Goal: Check status: Check status

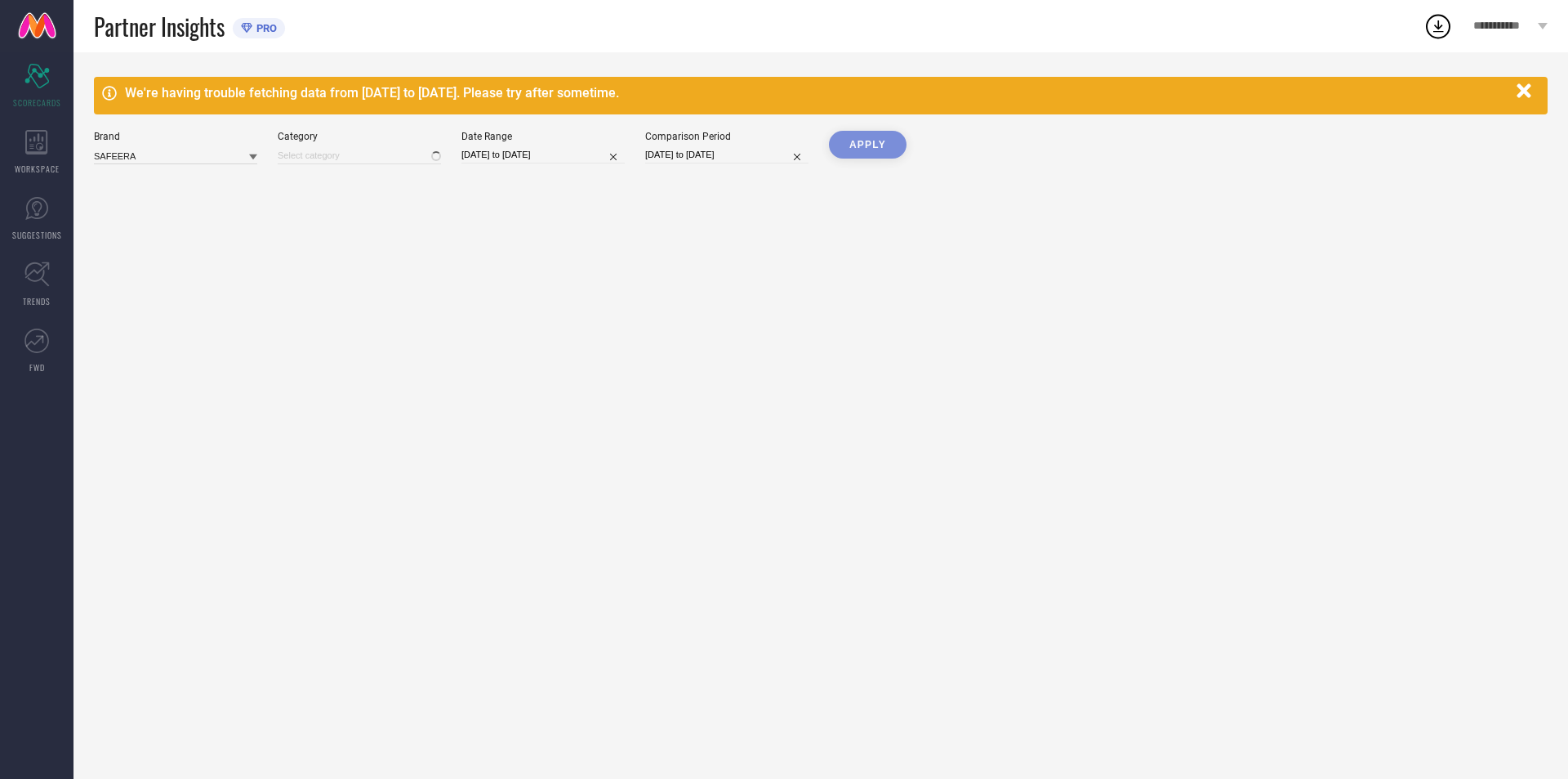
type input "All"
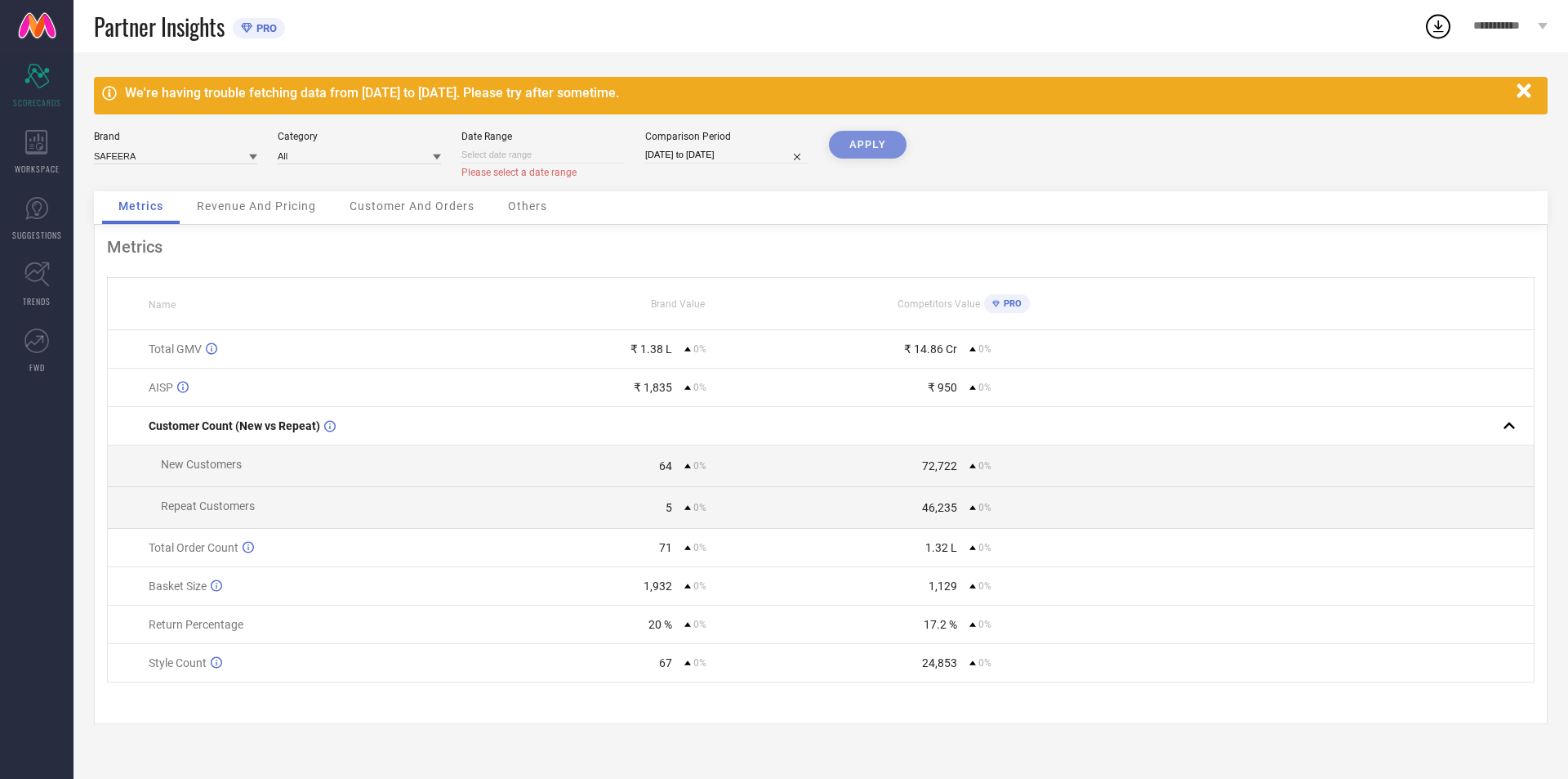
click at [547, 155] on input at bounding box center [543, 154] width 163 height 18
select select "7"
select select "2025"
select select "8"
select select "2025"
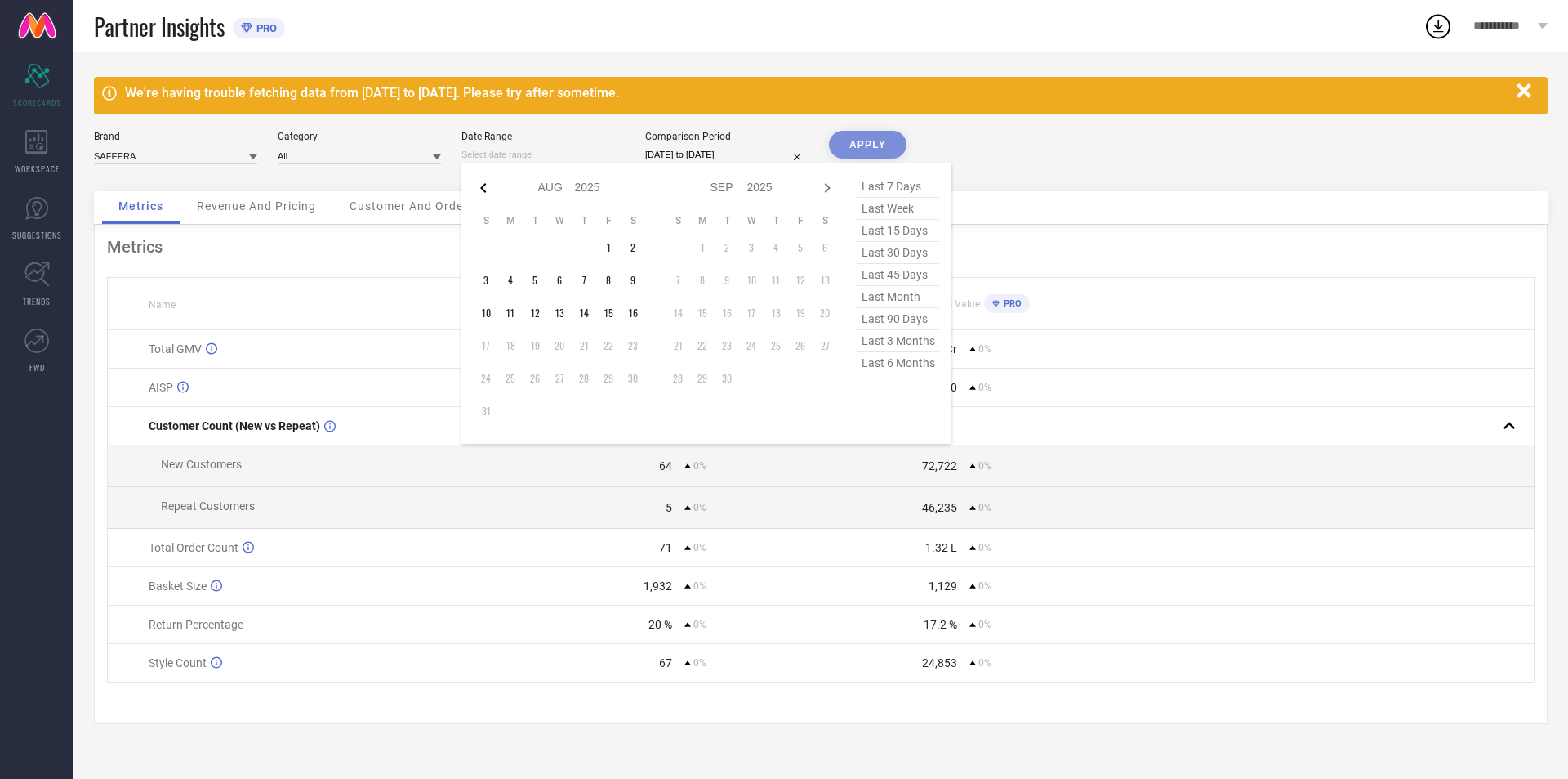
click at [483, 188] on icon at bounding box center [483, 188] width 20 height 20
select select "6"
select select "2025"
select select "7"
select select "2025"
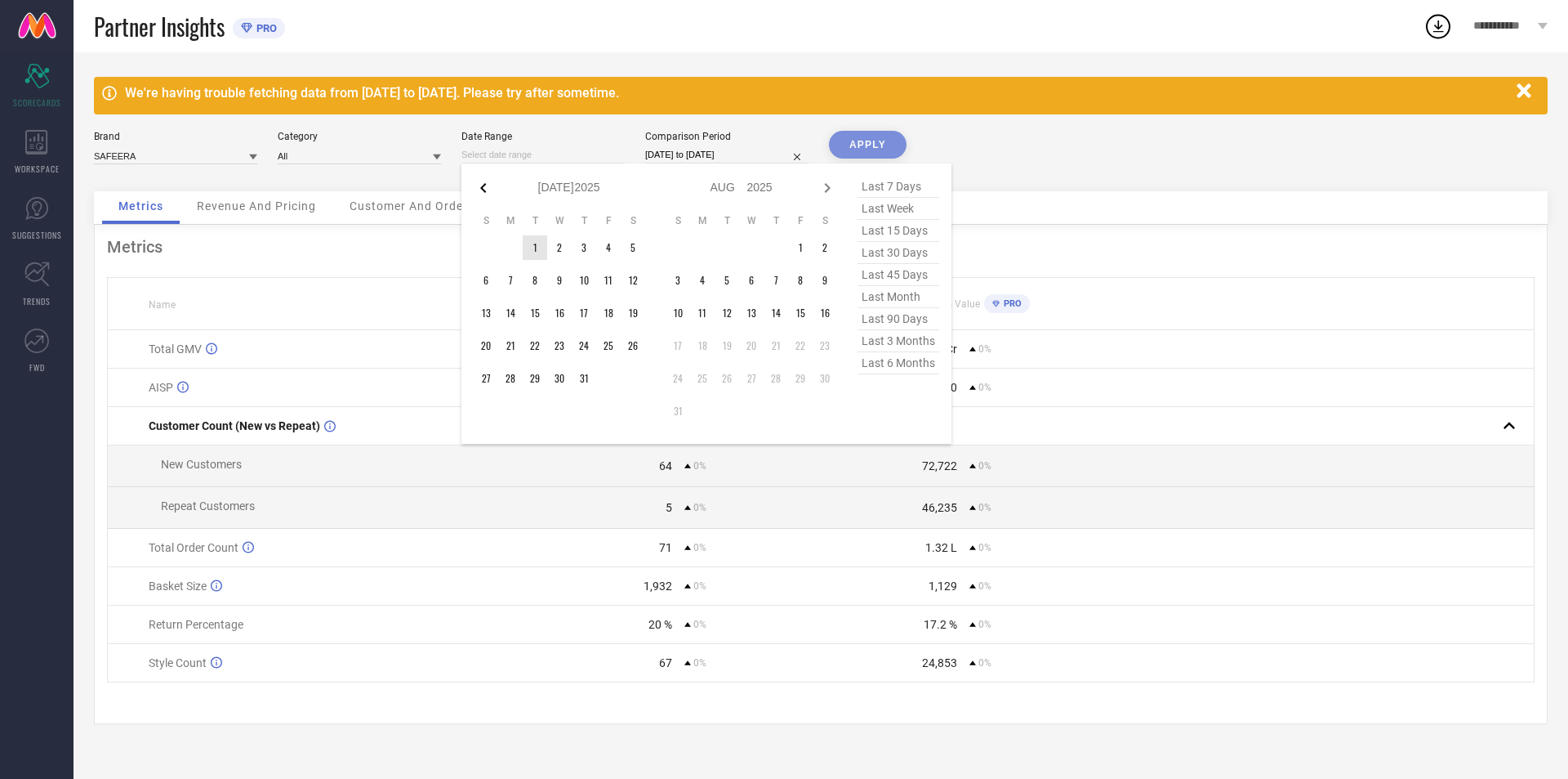
click at [483, 186] on icon at bounding box center [483, 188] width 6 height 10
select select "5"
select select "2025"
select select "6"
select select "2025"
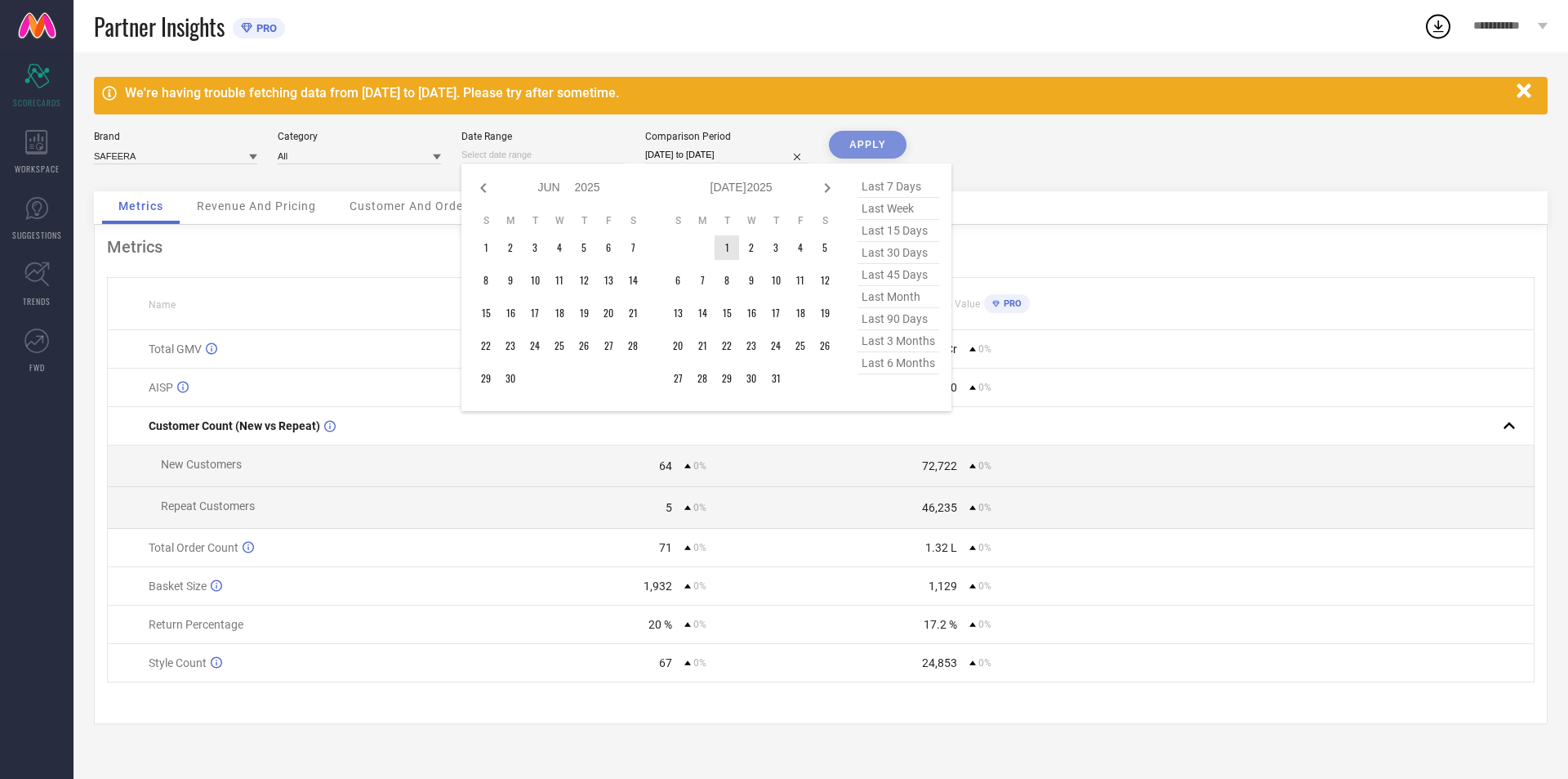
click at [483, 186] on icon at bounding box center [483, 188] width 6 height 10
select select "4"
select select "2025"
select select "5"
select select "2025"
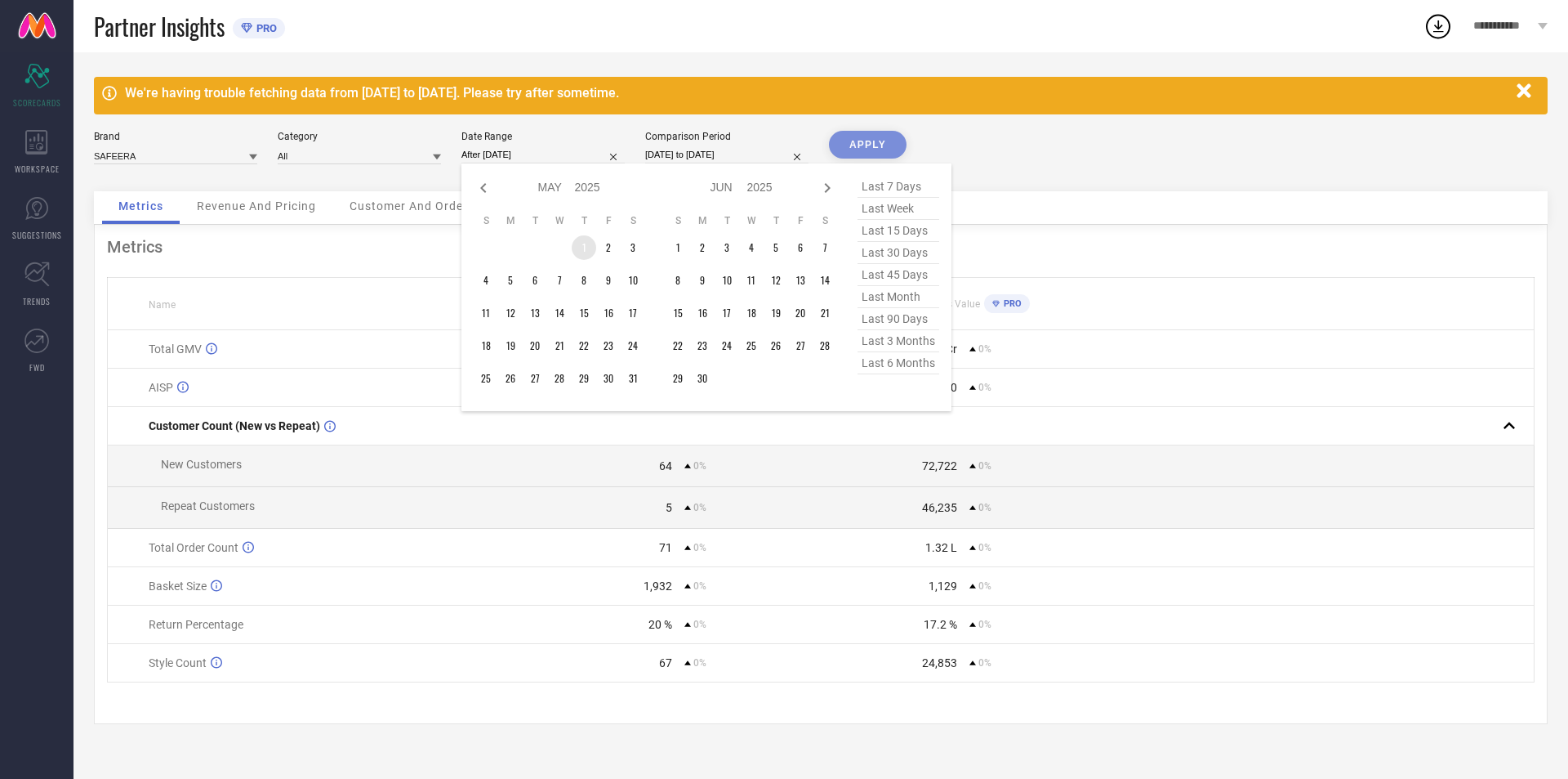
click at [593, 249] on td "1" at bounding box center [584, 247] width 24 height 24
type input "[DATE] to [DATE]"
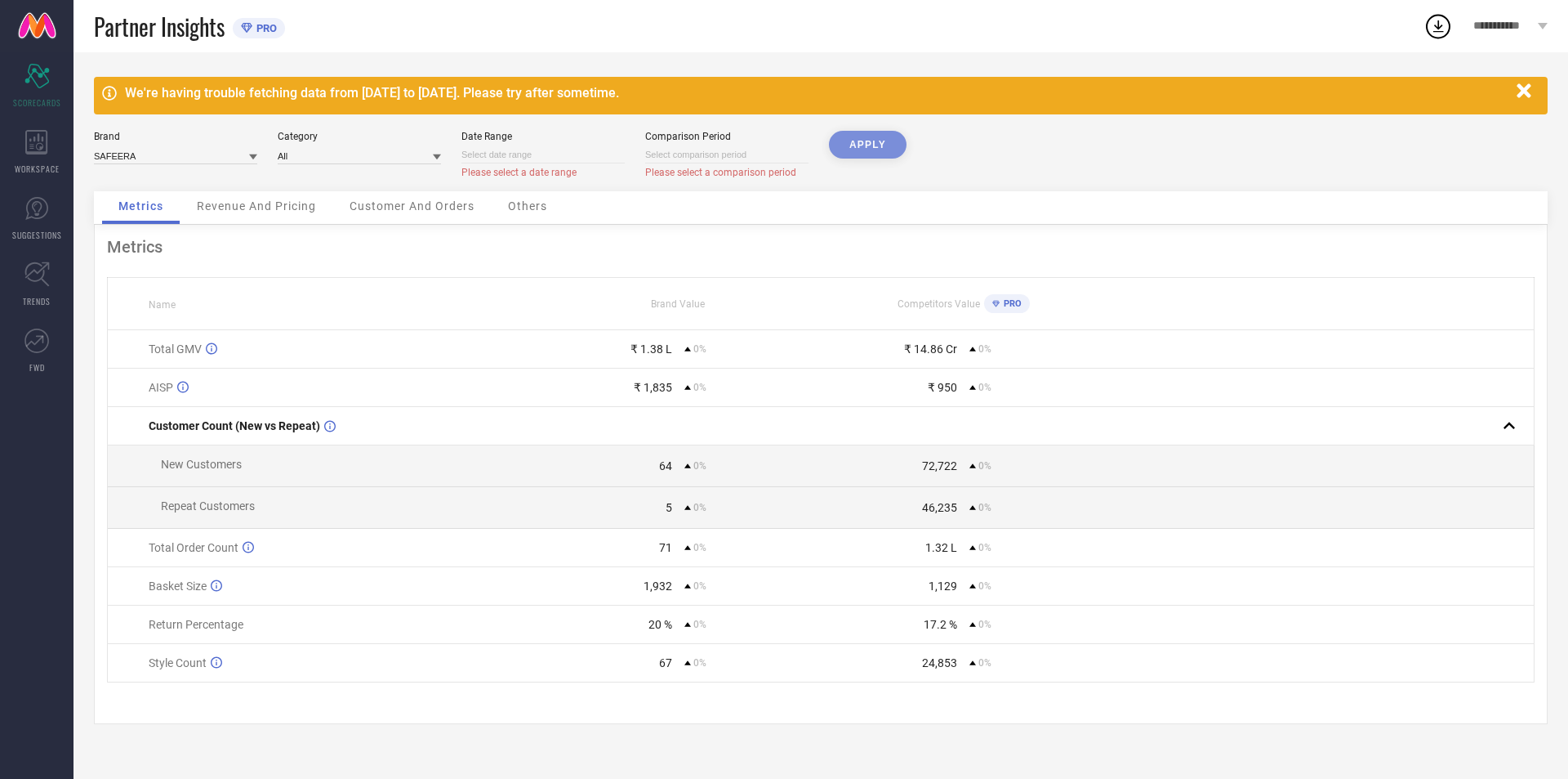
select select "7"
select select "2025"
select select "8"
select select "2025"
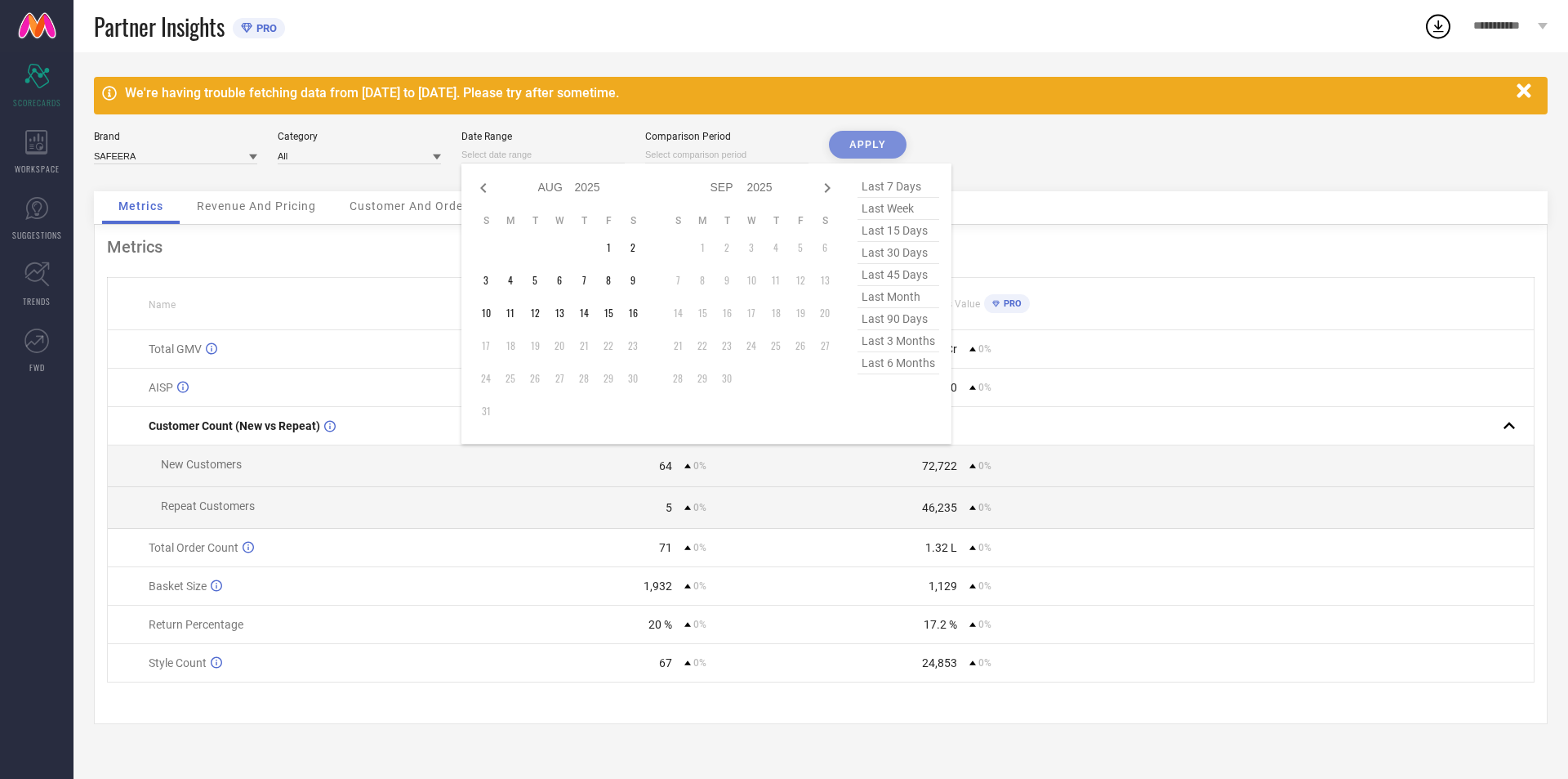
click at [466, 151] on input at bounding box center [543, 154] width 163 height 18
click at [488, 183] on icon at bounding box center [483, 188] width 20 height 20
select select "6"
select select "2025"
select select "7"
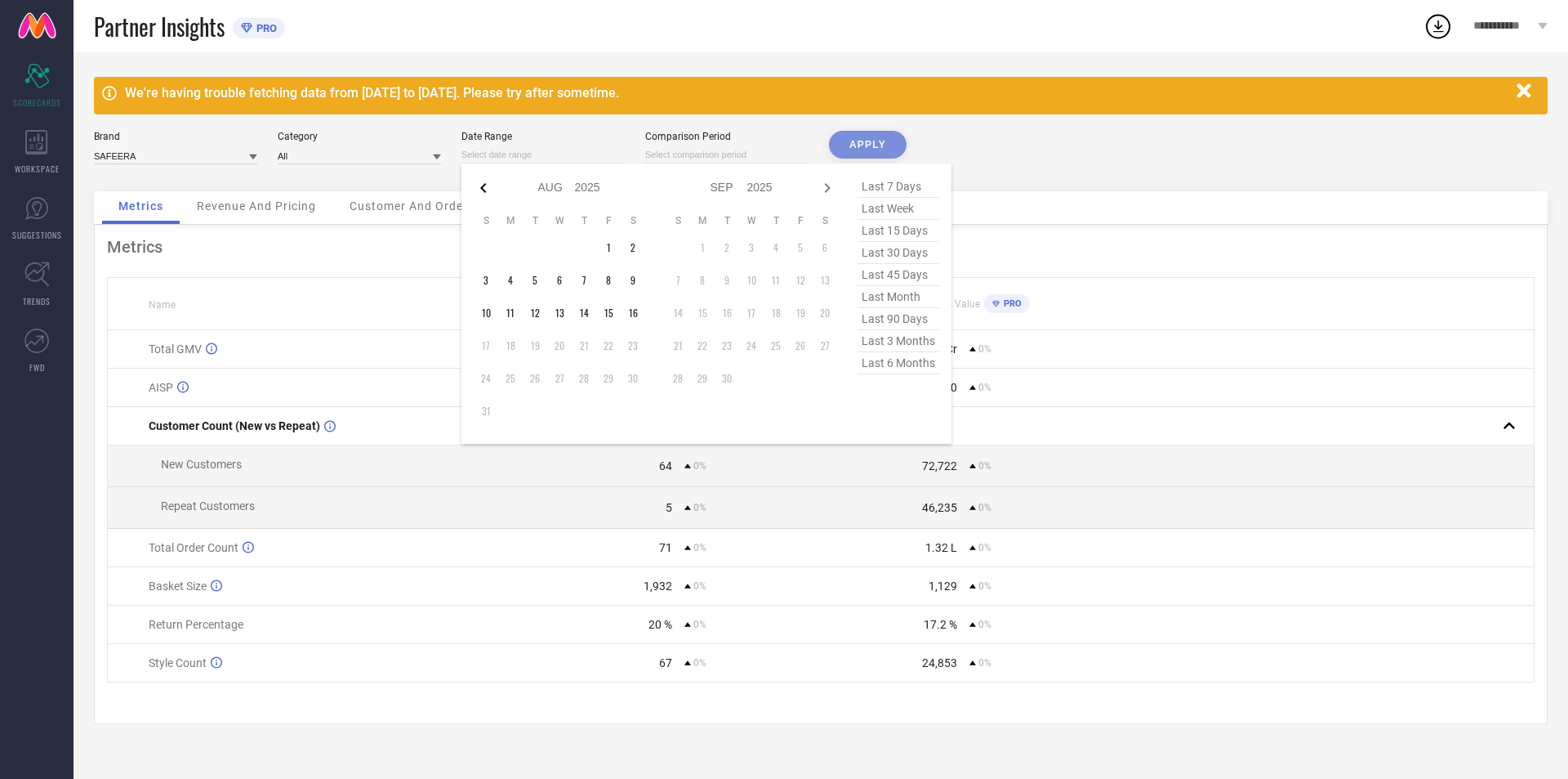
select select "2025"
click at [488, 183] on icon at bounding box center [483, 188] width 20 height 20
select select "5"
select select "2025"
select select "6"
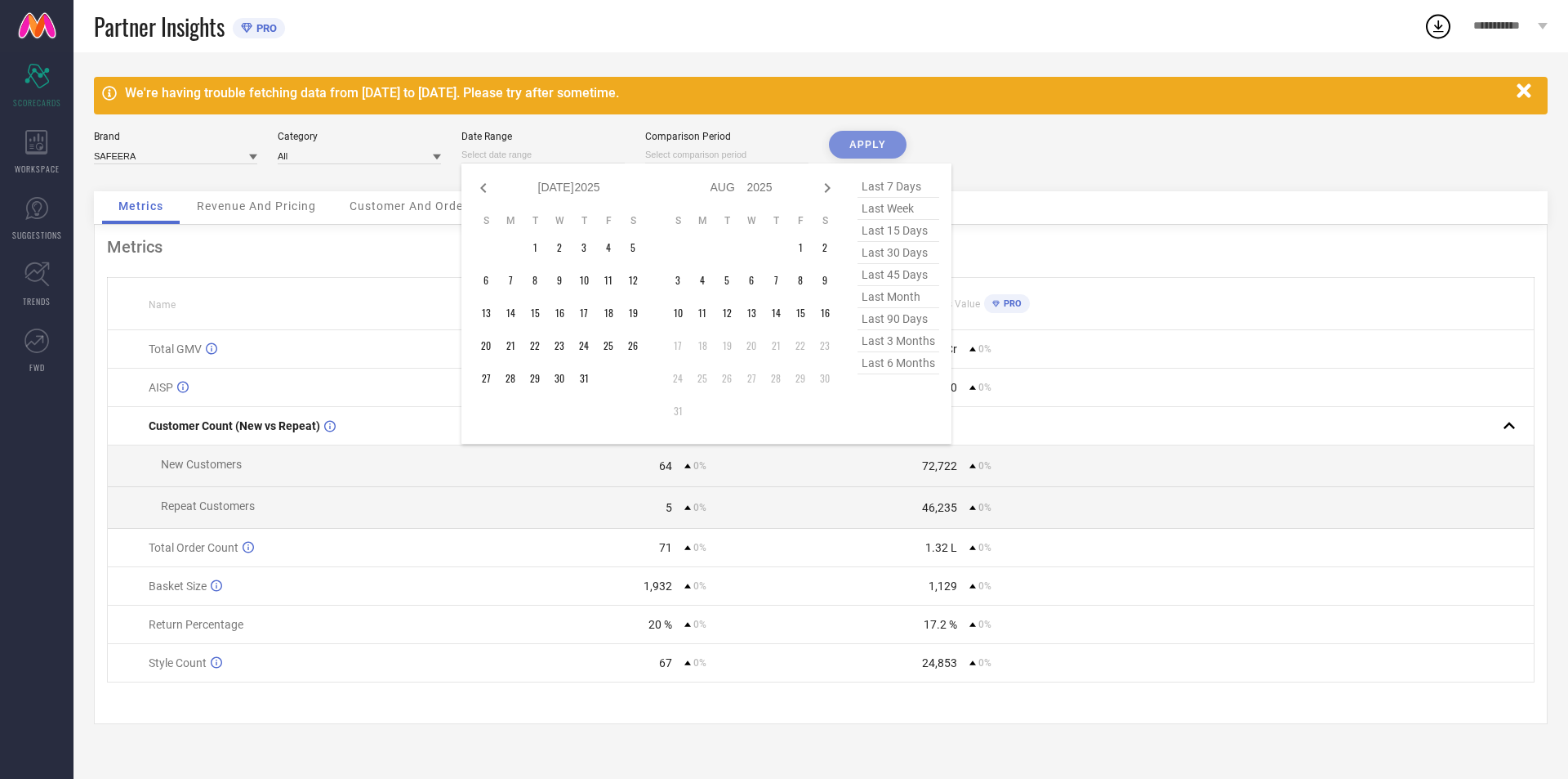
select select "2025"
click at [485, 184] on icon at bounding box center [483, 188] width 6 height 10
select select "4"
select select "2025"
select select "5"
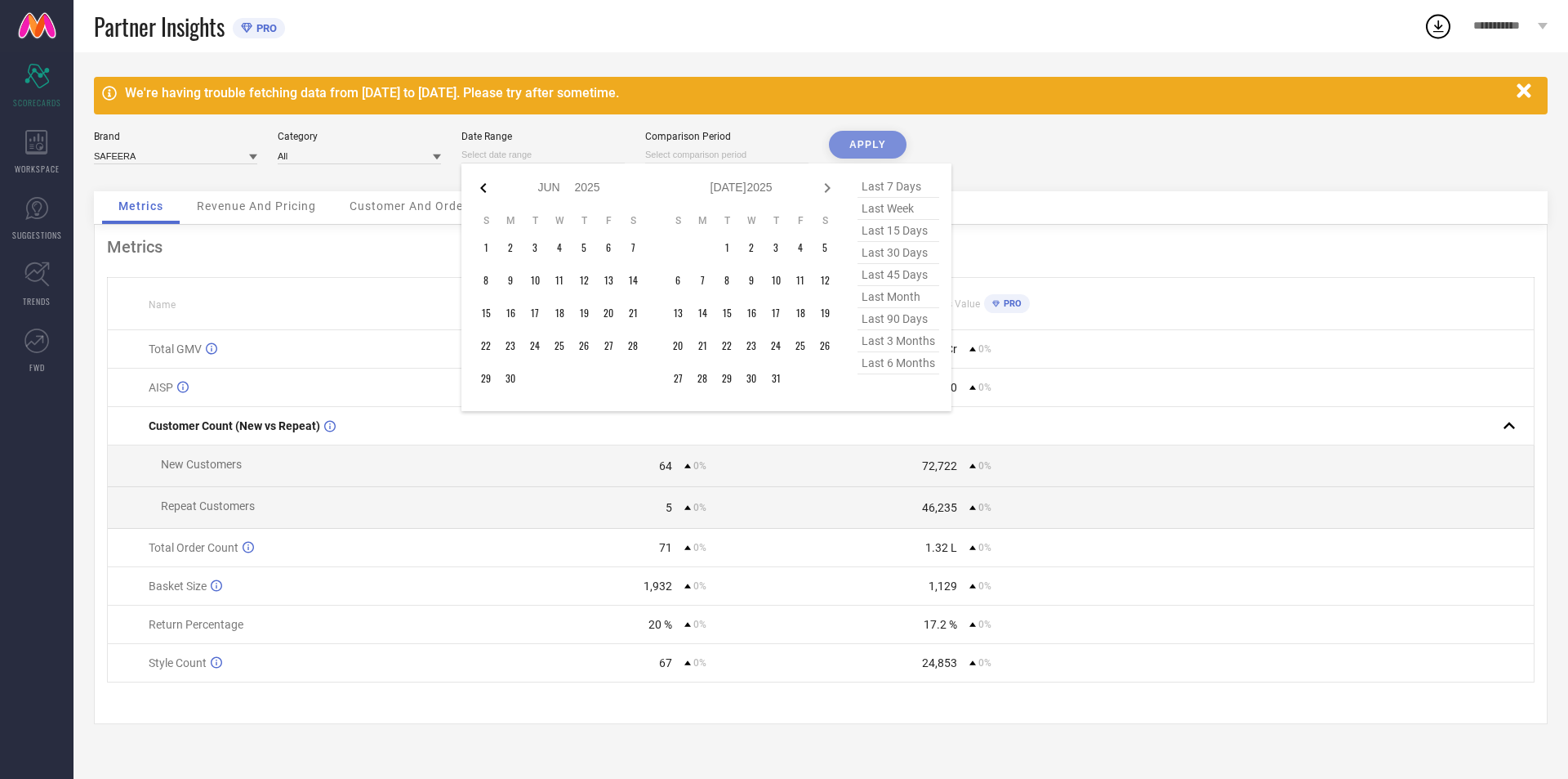
select select "2025"
type input "After [DATE]"
click at [584, 239] on td "1" at bounding box center [584, 247] width 24 height 24
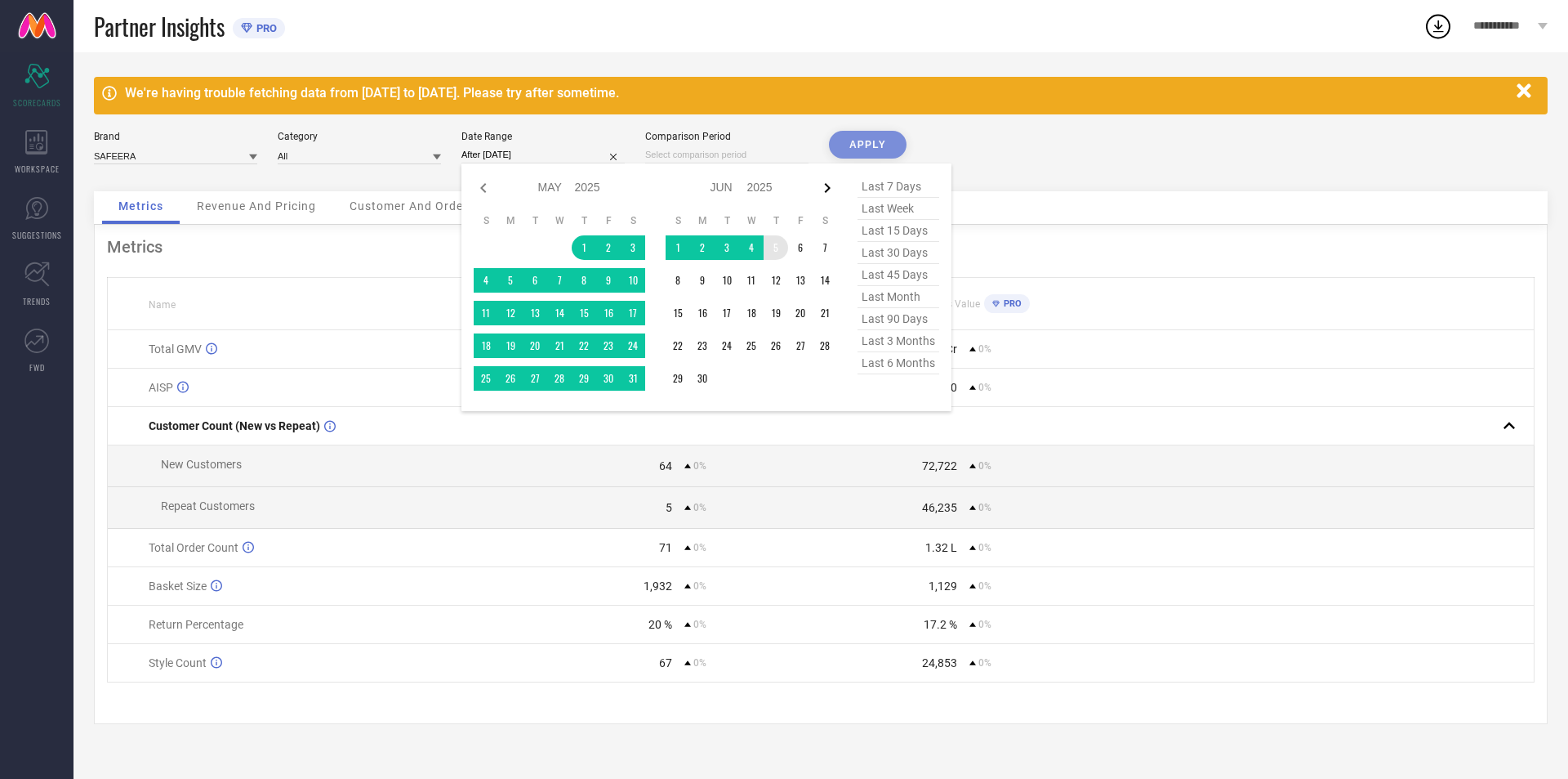
click at [825, 187] on icon at bounding box center [828, 188] width 20 height 20
select select "5"
select select "2025"
select select "6"
select select "2025"
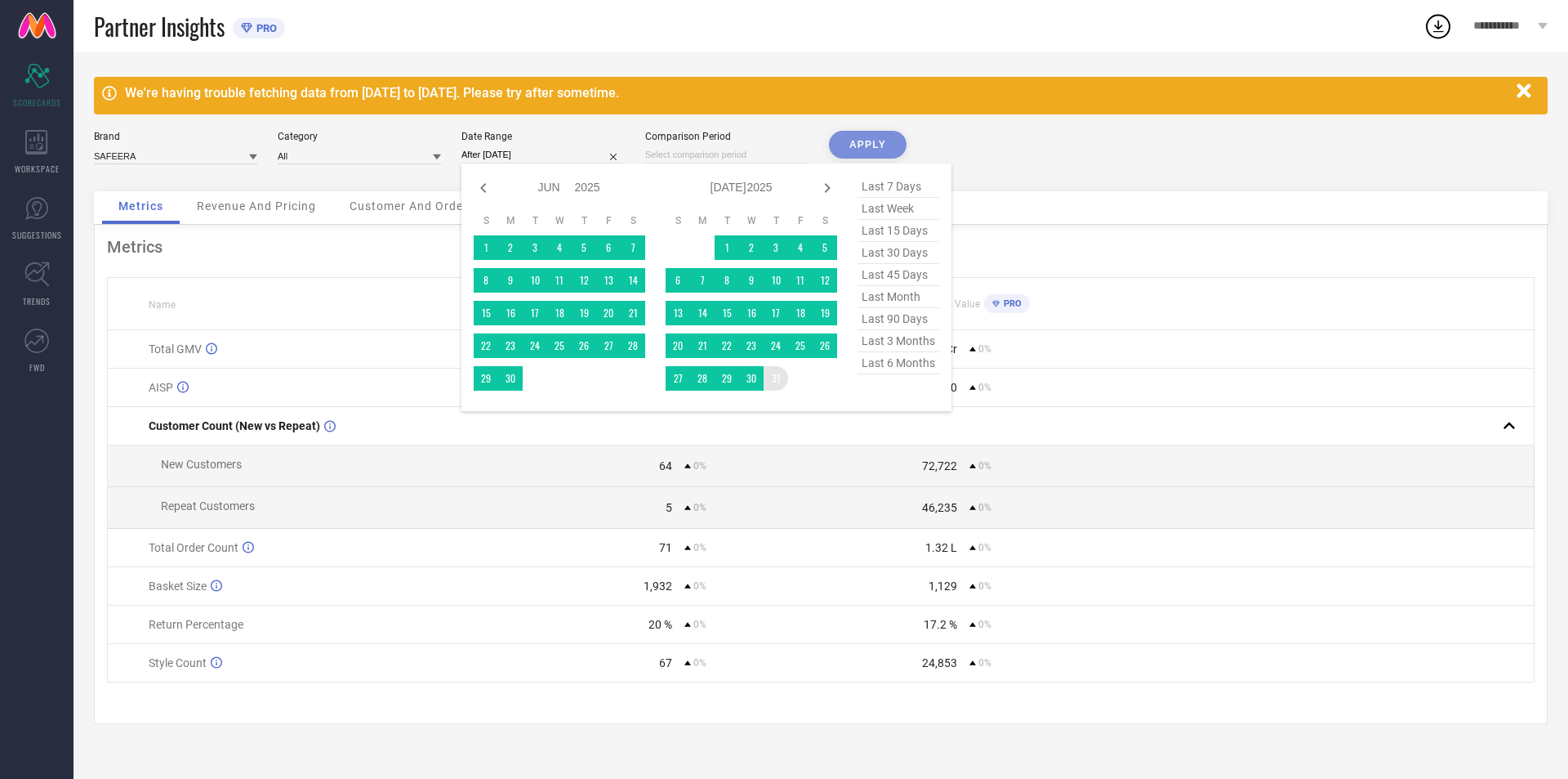
type input "[DATE] to [DATE]"
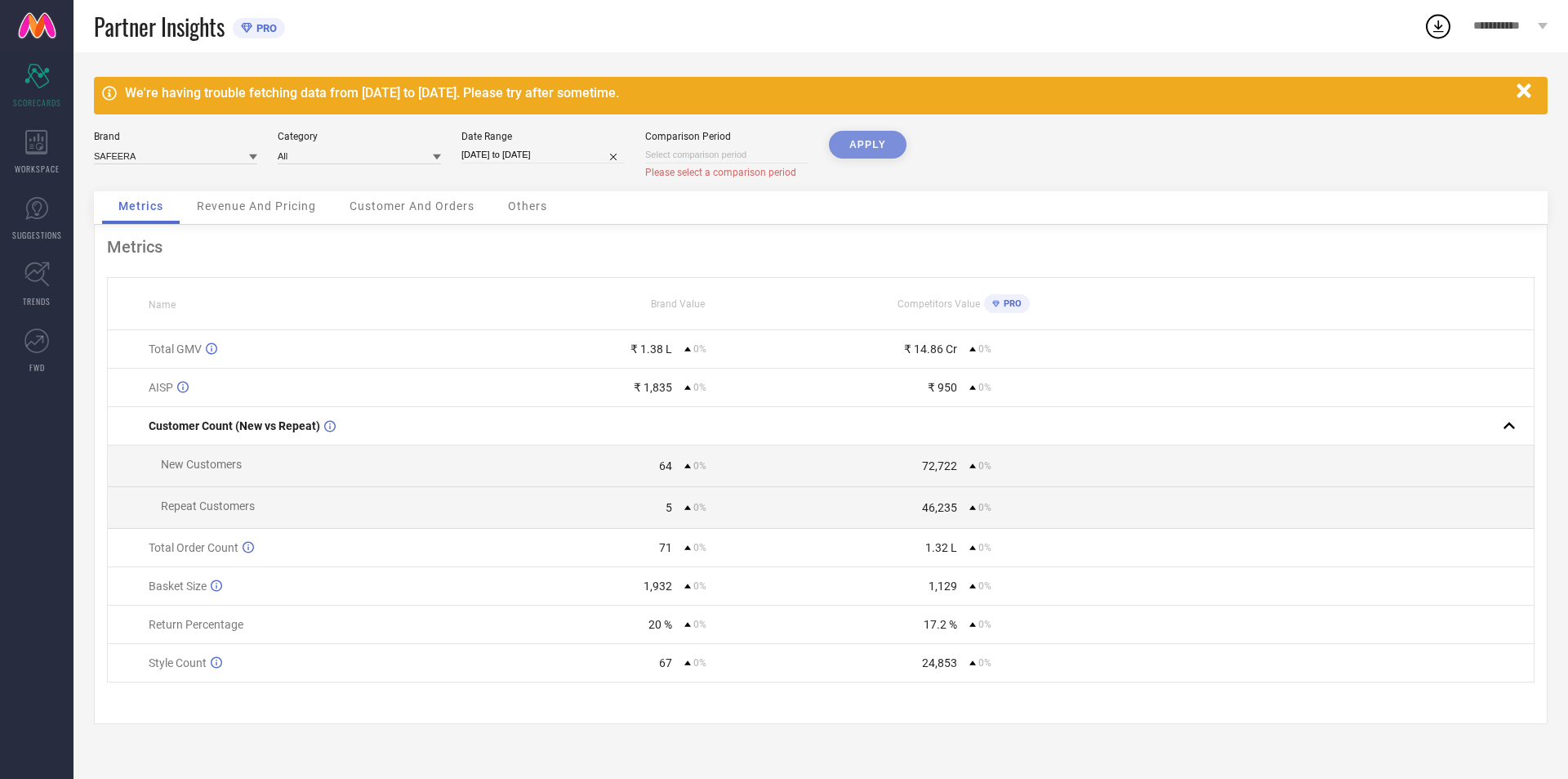
click at [880, 147] on div "APPLY" at bounding box center [867, 161] width 78 height 60
click at [729, 162] on input at bounding box center [727, 154] width 163 height 18
select select "7"
select select "2025"
select select "8"
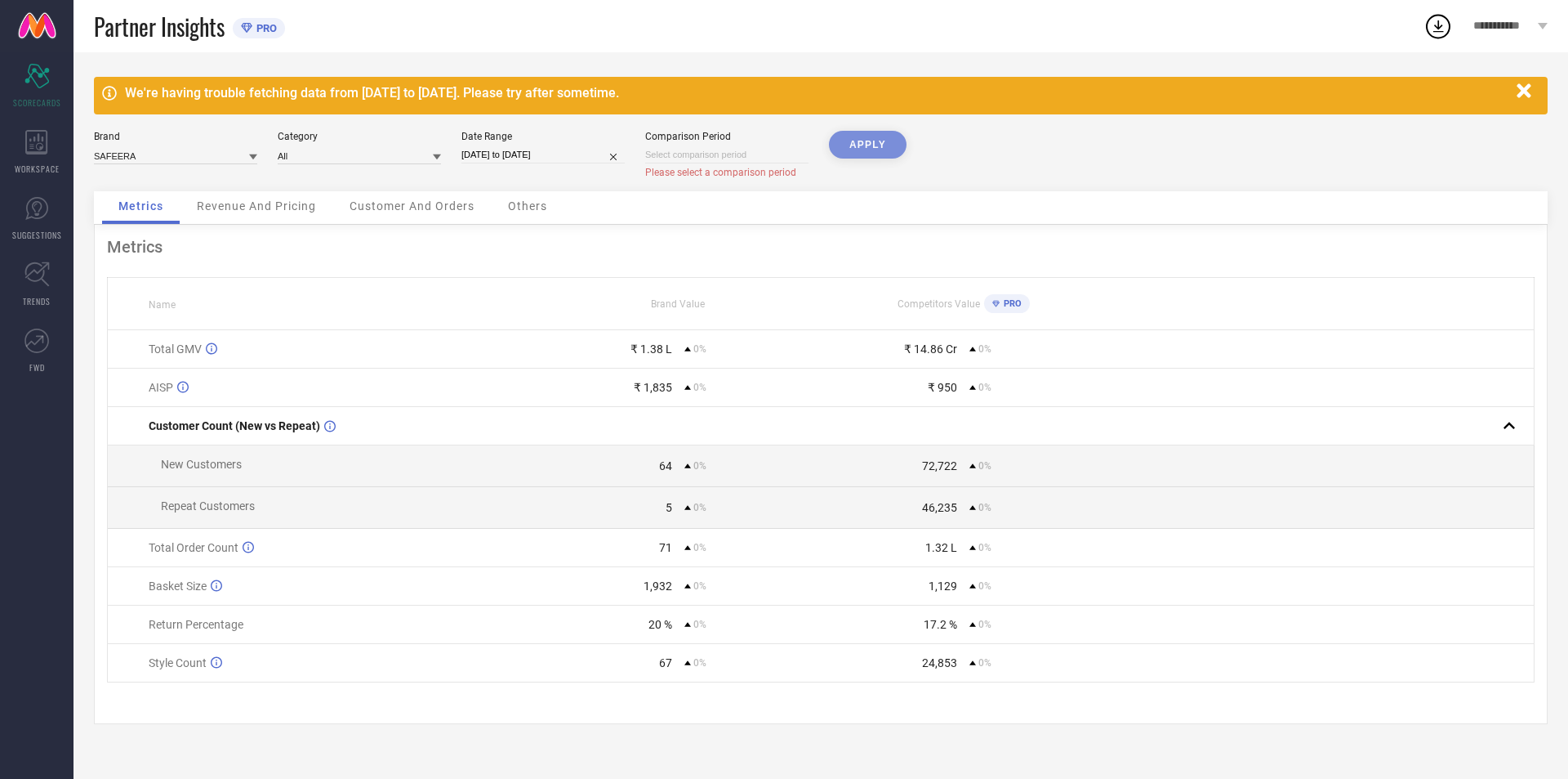
select select "2025"
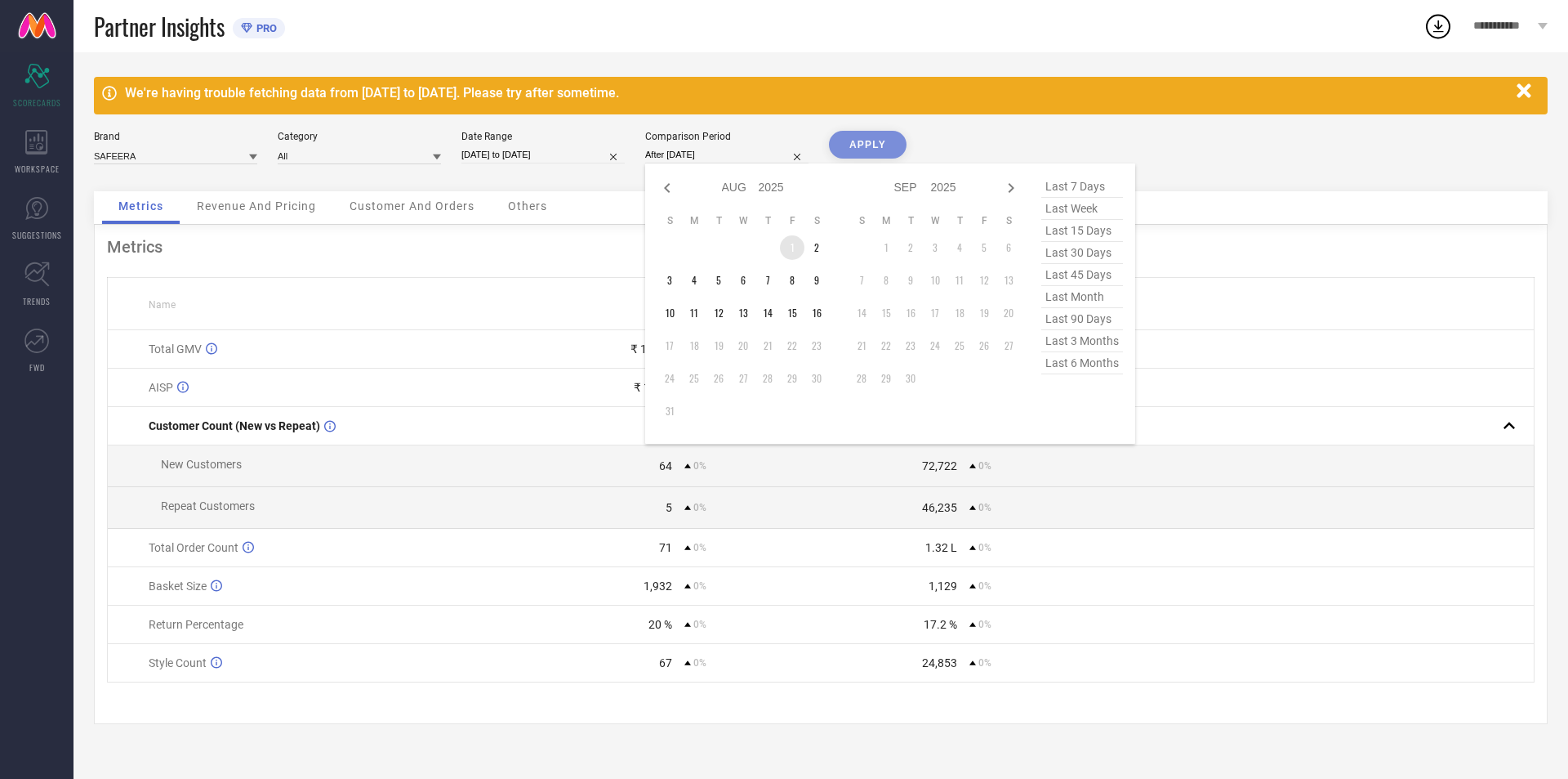
click at [796, 245] on td "1" at bounding box center [791, 247] width 24 height 24
type input "[DATE] to [DATE]"
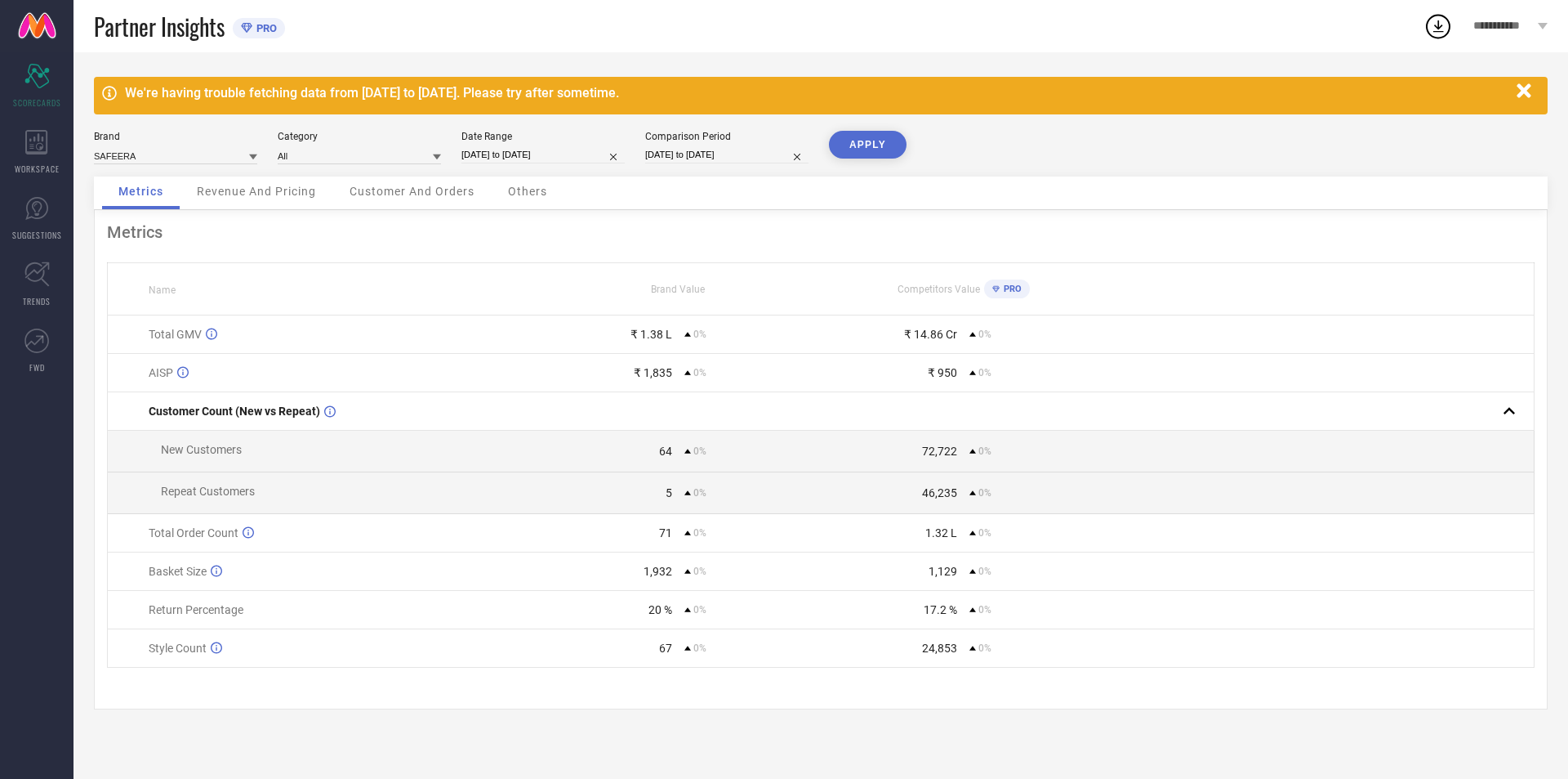
click at [861, 148] on button "APPLY" at bounding box center [867, 144] width 78 height 28
drag, startPoint x: 631, startPoint y: 331, endPoint x: 673, endPoint y: 331, distance: 42.0
click at [673, 331] on div "₹ 4.16 L 461%" at bounding box center [679, 334] width 283 height 13
copy div "₹ 4.16 L"
click at [1525, 88] on icon "button" at bounding box center [1523, 90] width 14 height 14
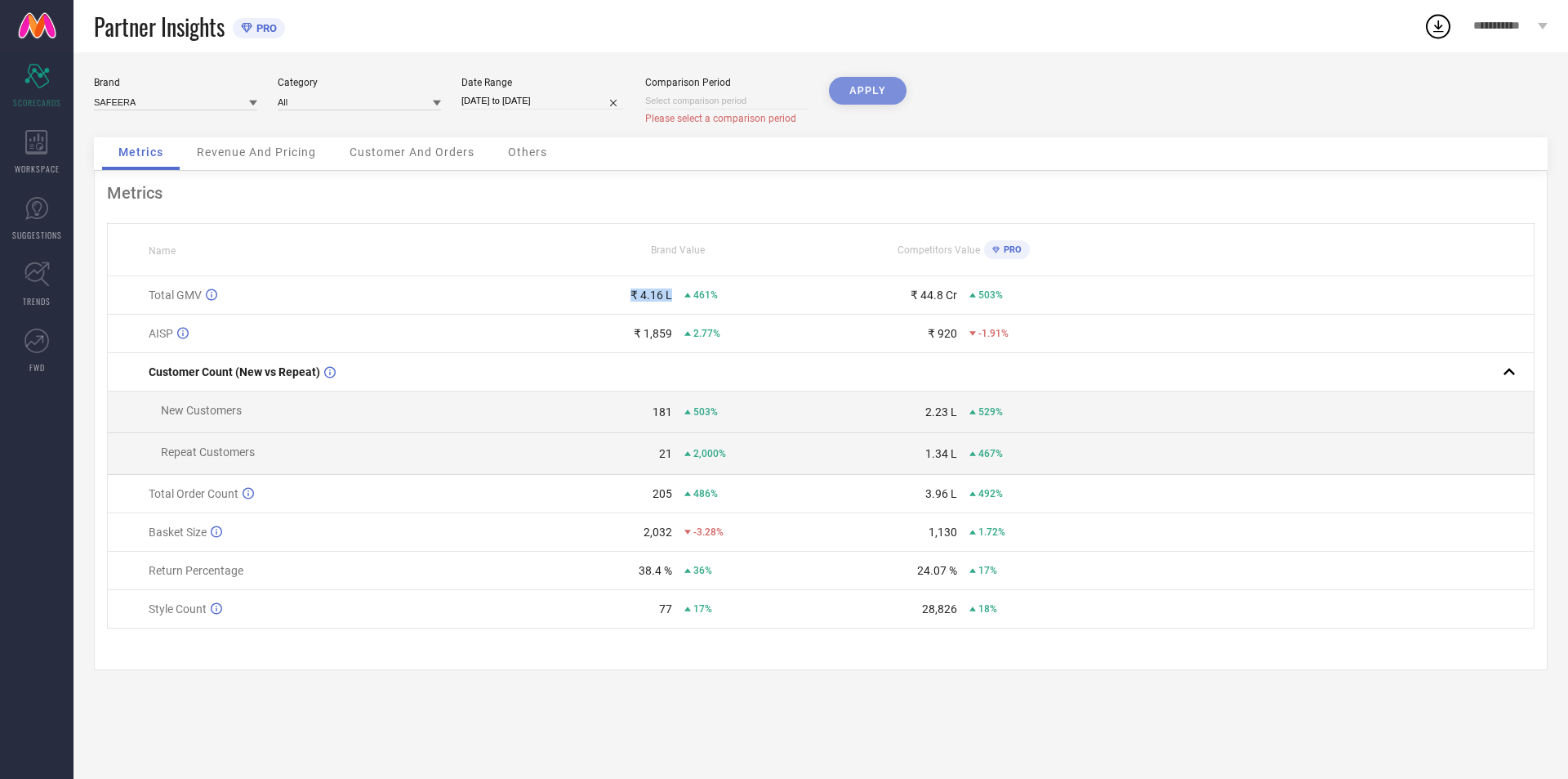
click at [674, 96] on input at bounding box center [727, 101] width 163 height 18
select select "7"
select select "2025"
select select "8"
select select "2025"
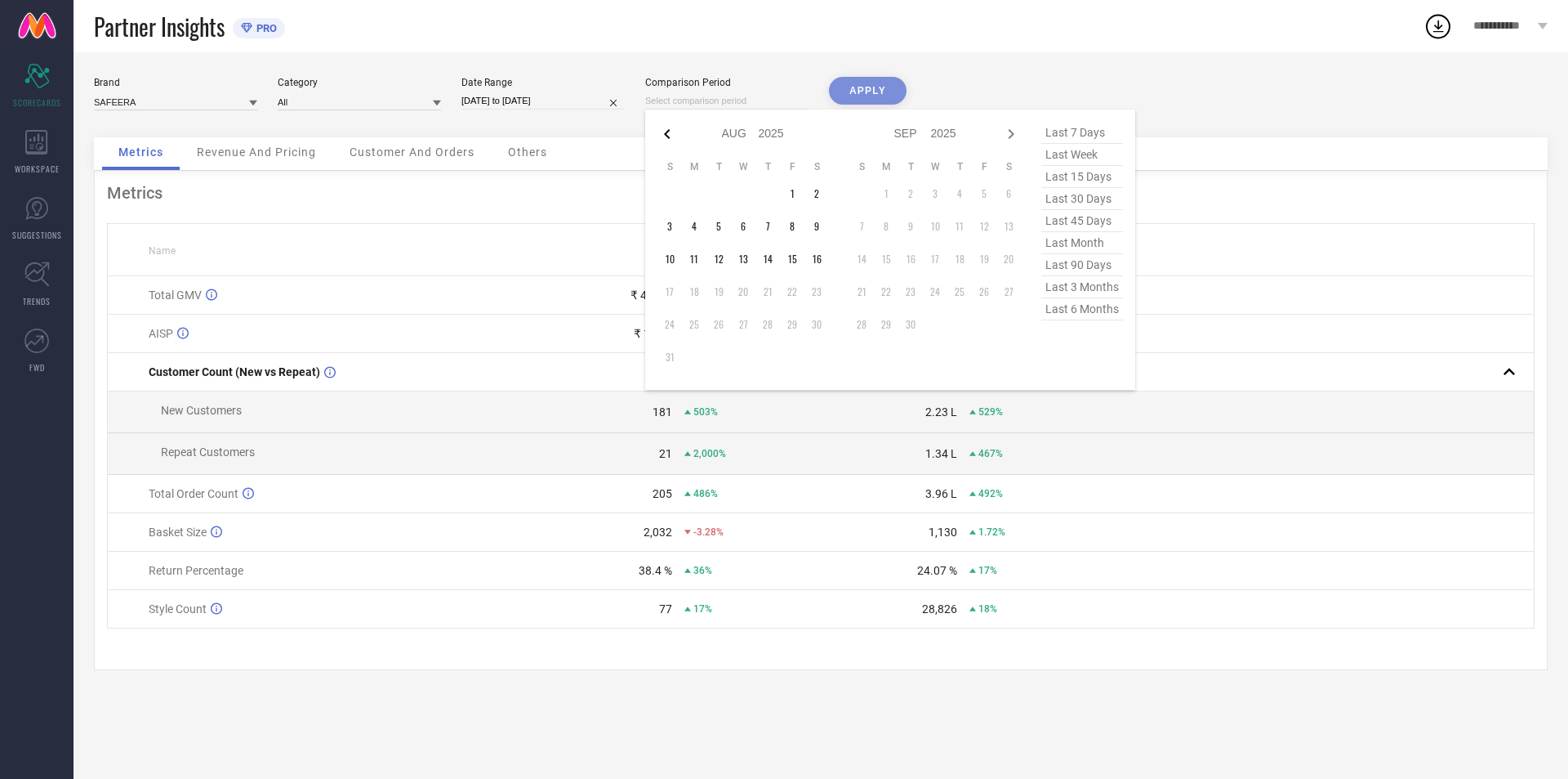
click at [674, 133] on icon at bounding box center [668, 134] width 20 height 20
select select "6"
select select "2025"
select select "7"
select select "2025"
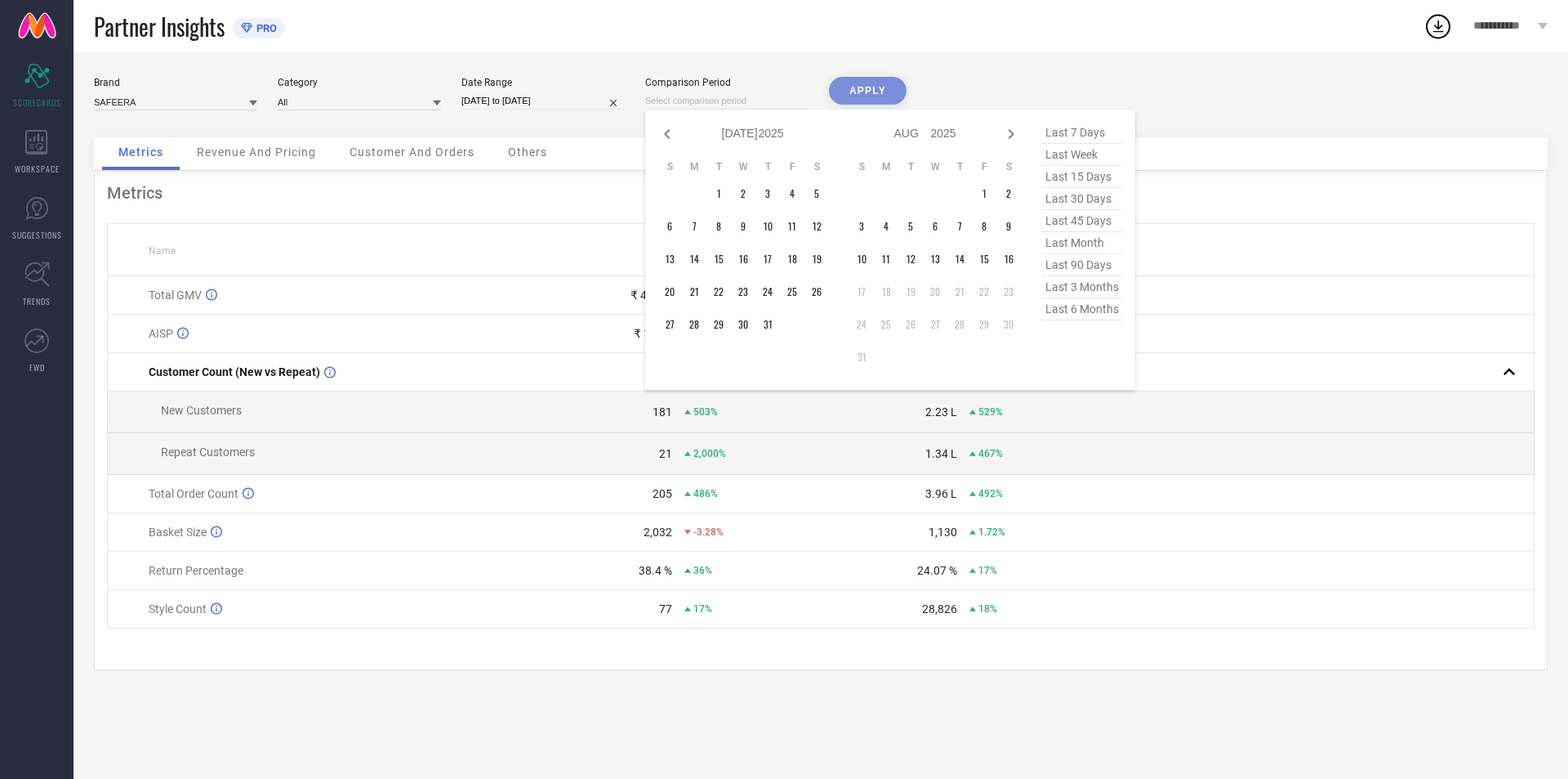
click at [674, 133] on icon at bounding box center [668, 134] width 20 height 20
select select "5"
select select "2025"
select select "6"
select select "2025"
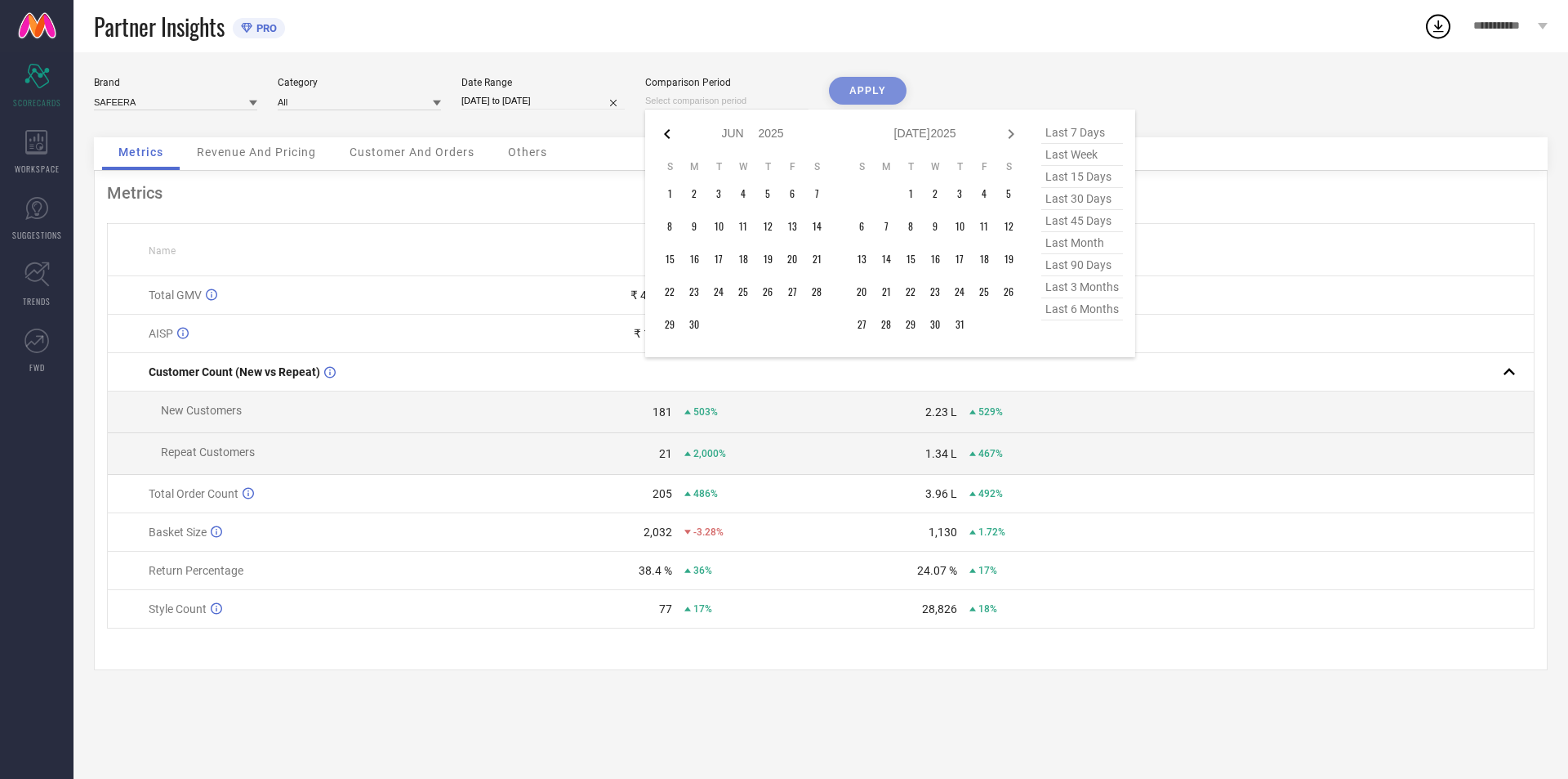
click at [664, 133] on icon at bounding box center [666, 134] width 6 height 10
select select "4"
select select "2025"
select select "5"
select select "2025"
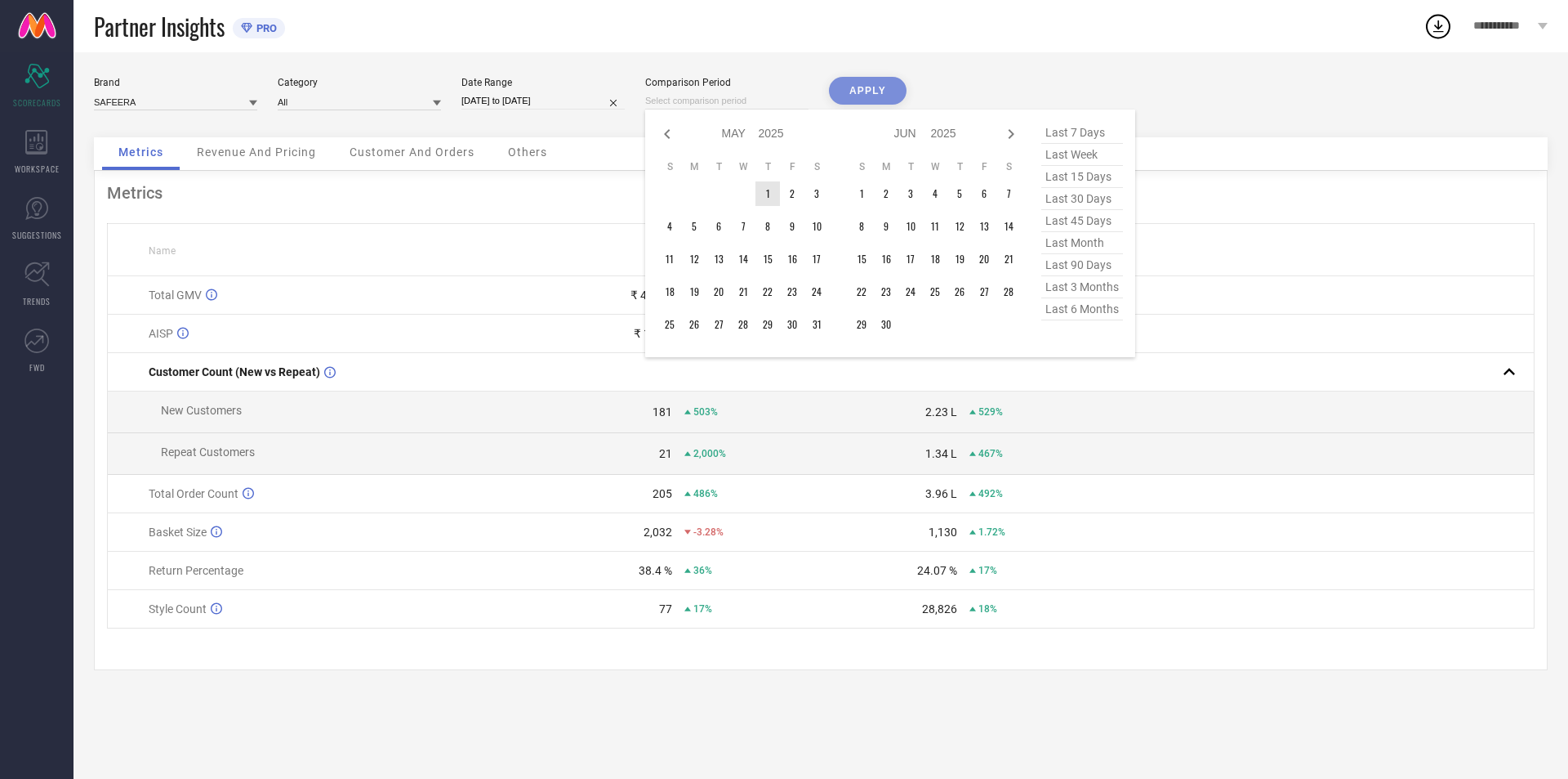
type input "After [DATE]"
click at [764, 193] on td "1" at bounding box center [767, 193] width 24 height 24
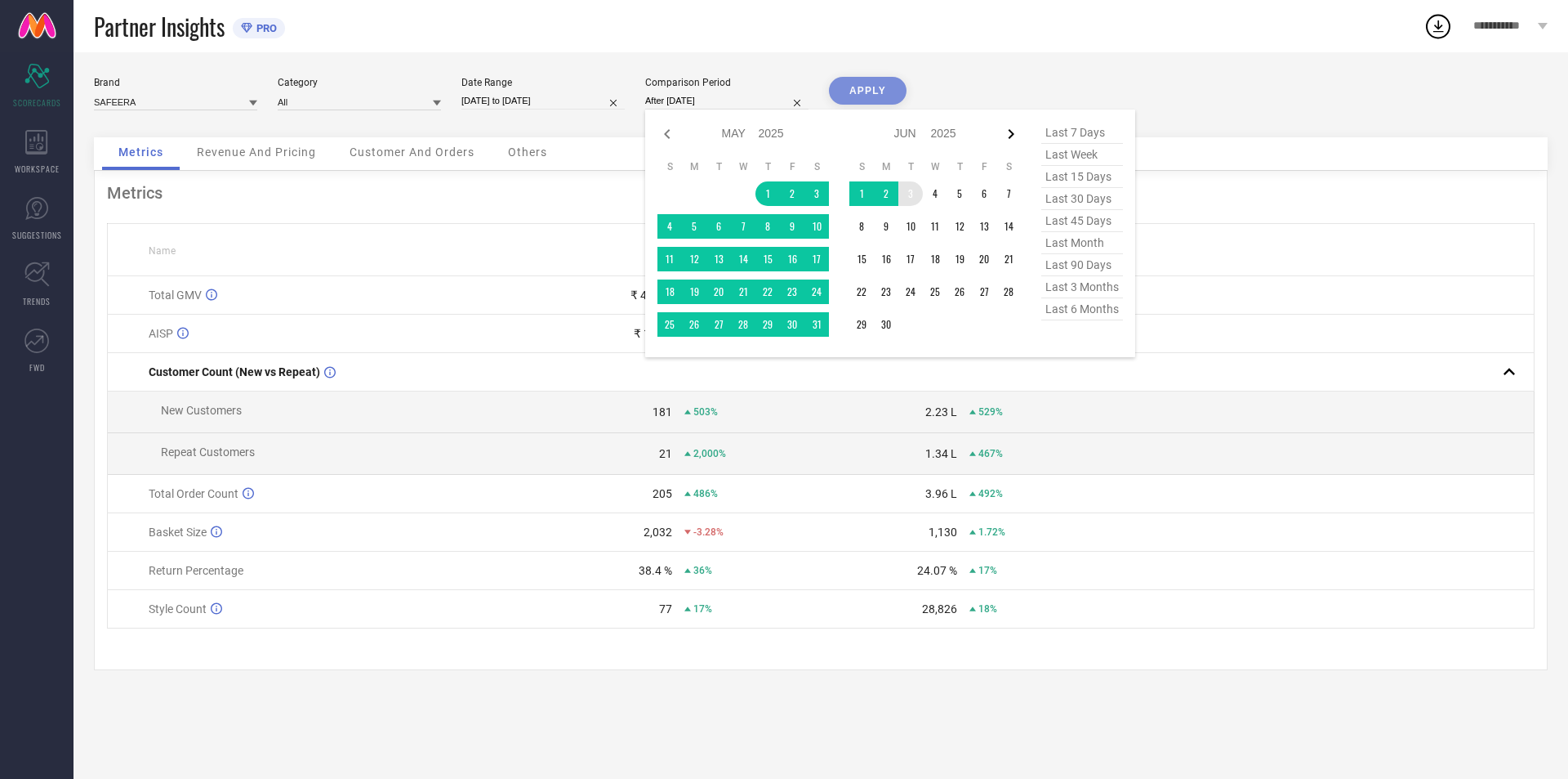
click at [1010, 135] on icon at bounding box center [1011, 134] width 20 height 20
select select "5"
select select "2025"
select select "6"
select select "2025"
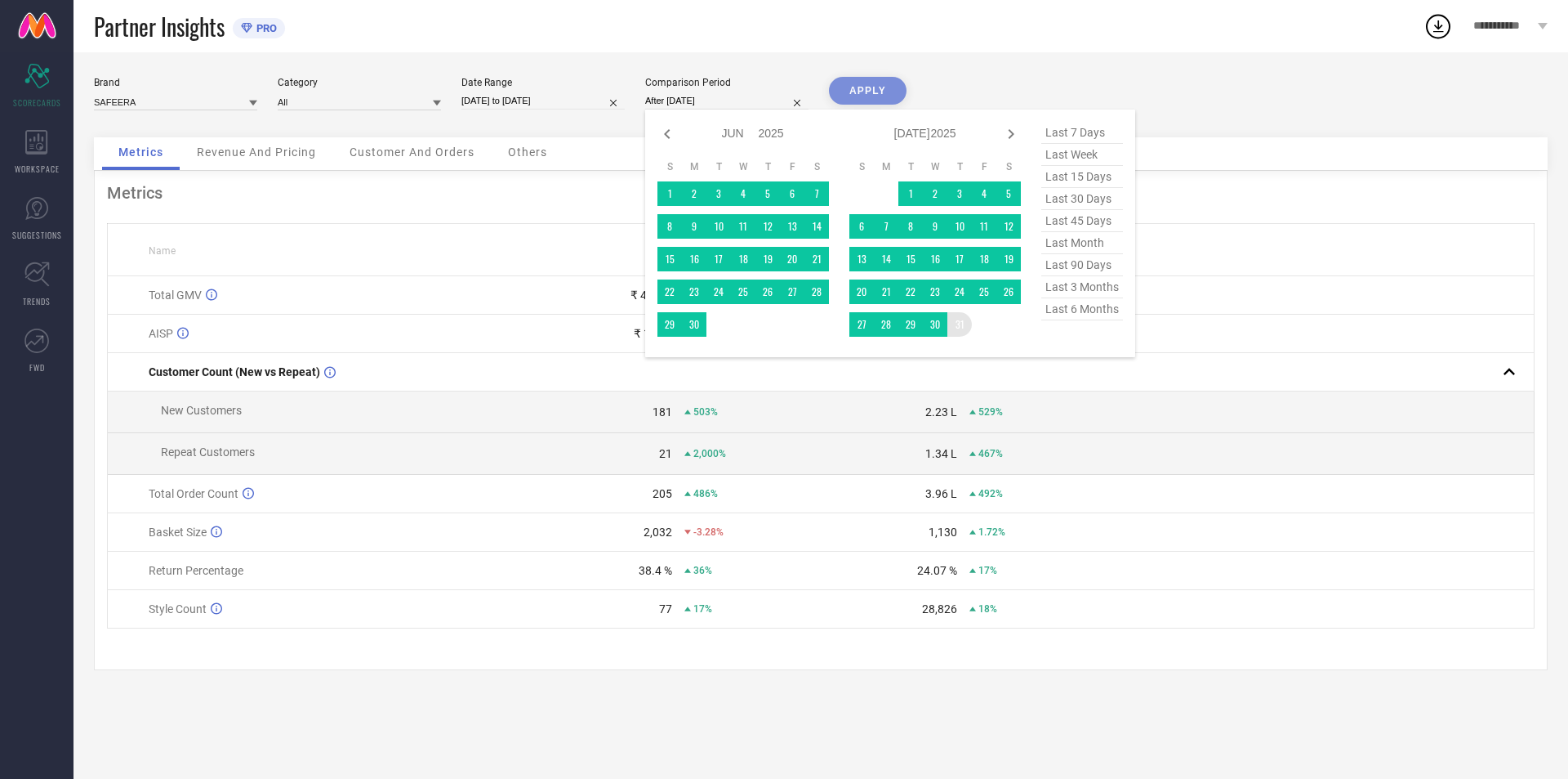
type input "[DATE] to [DATE]"
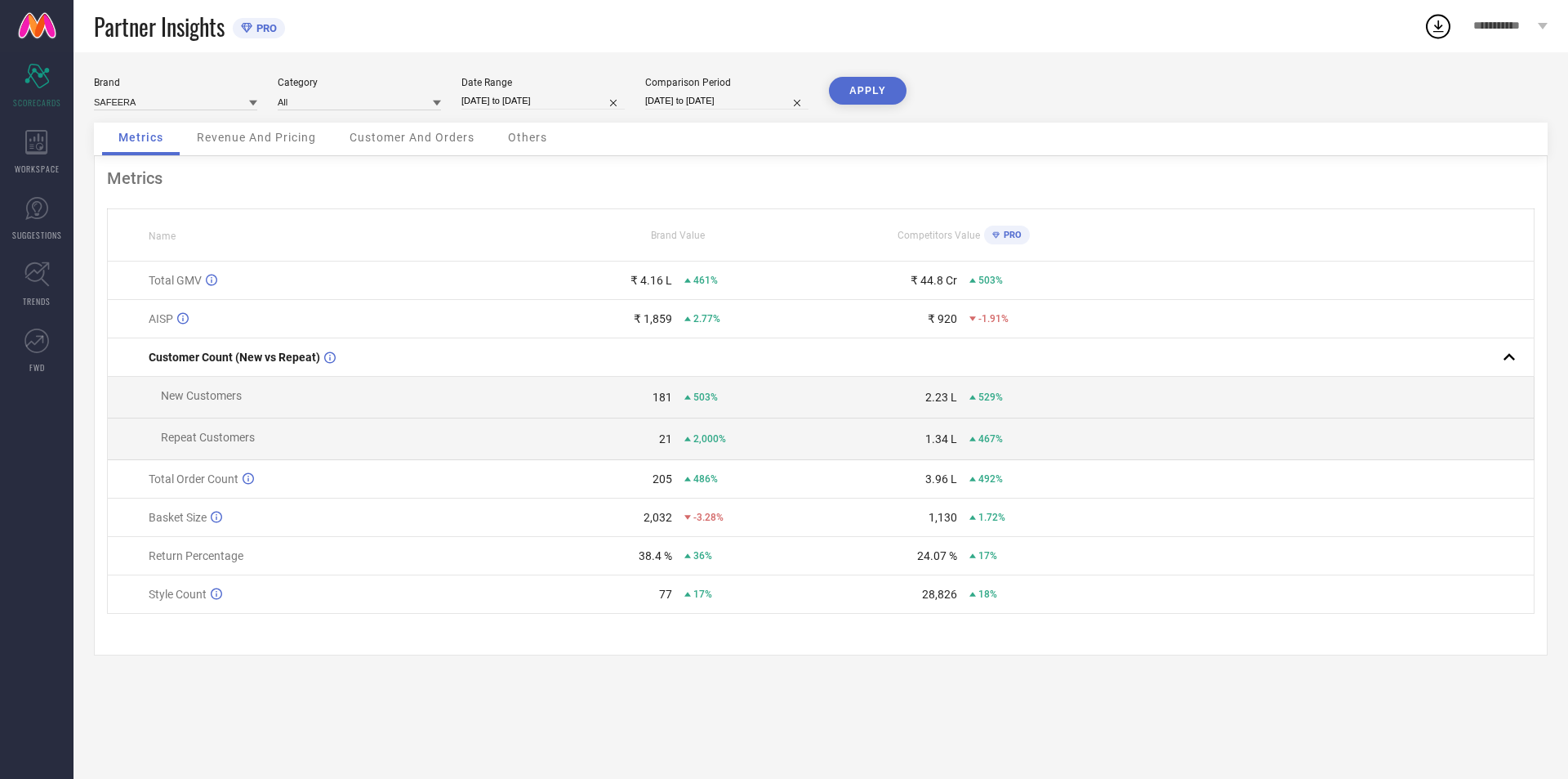
click at [870, 91] on button "APPLY" at bounding box center [867, 90] width 78 height 28
